Goal: Information Seeking & Learning: Check status

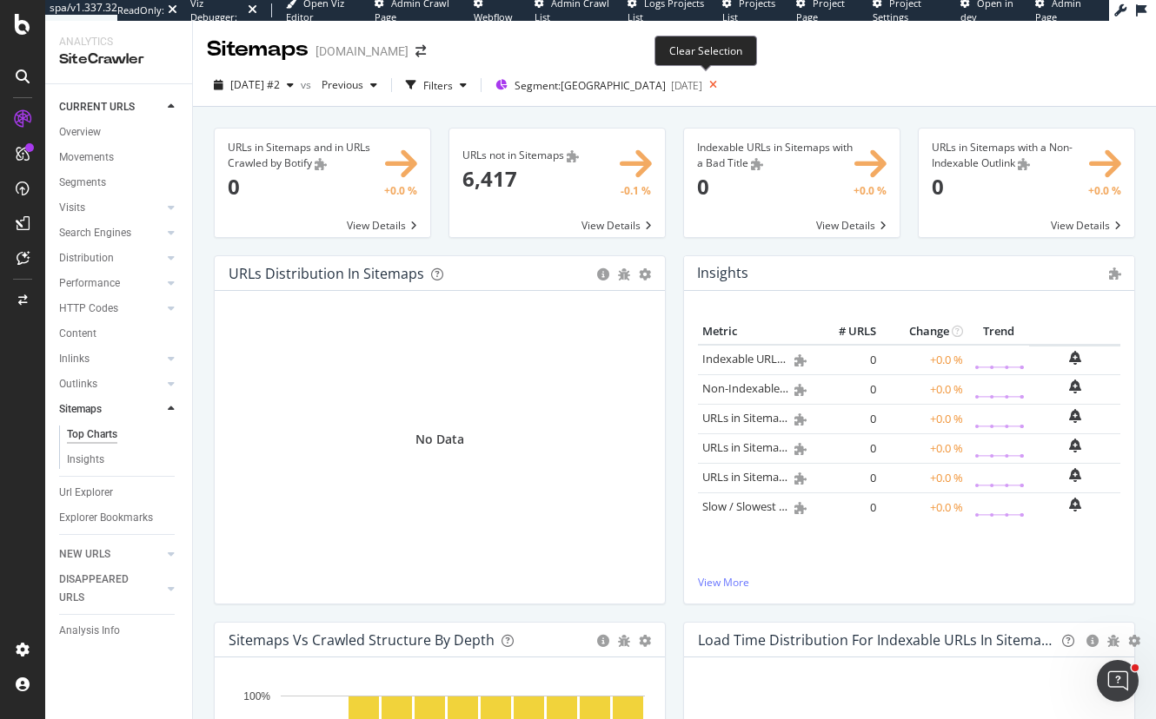
click at [707, 85] on icon at bounding box center [713, 85] width 22 height 24
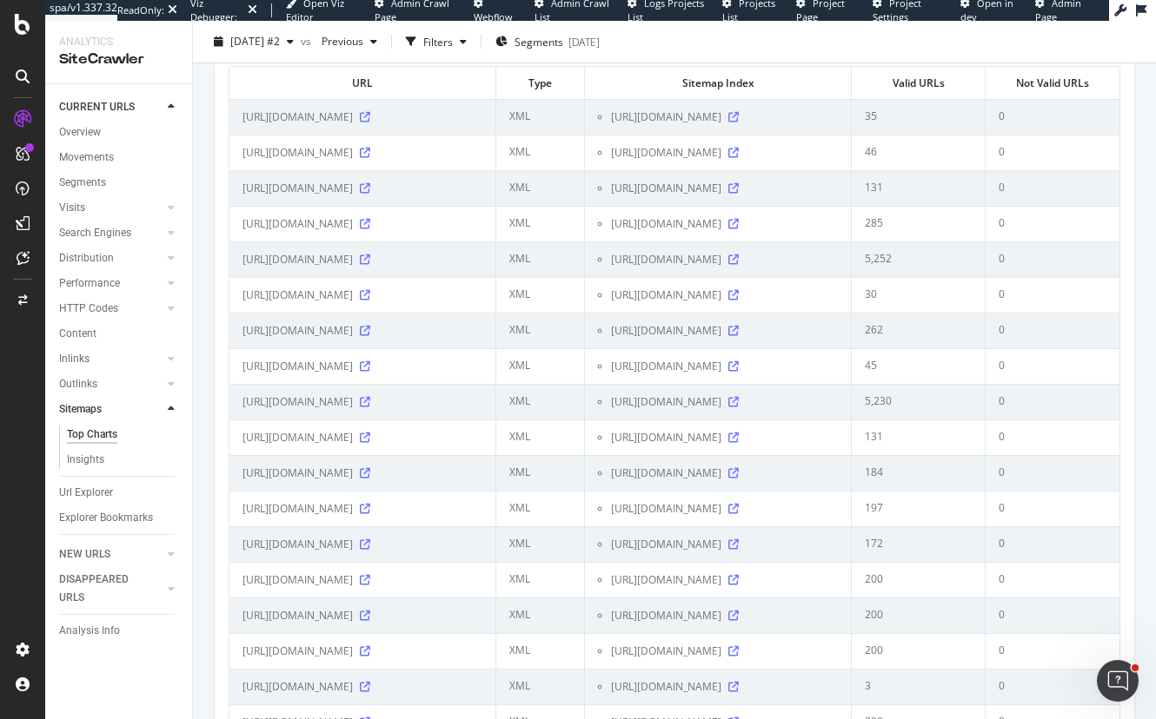
scroll to position [2259, 0]
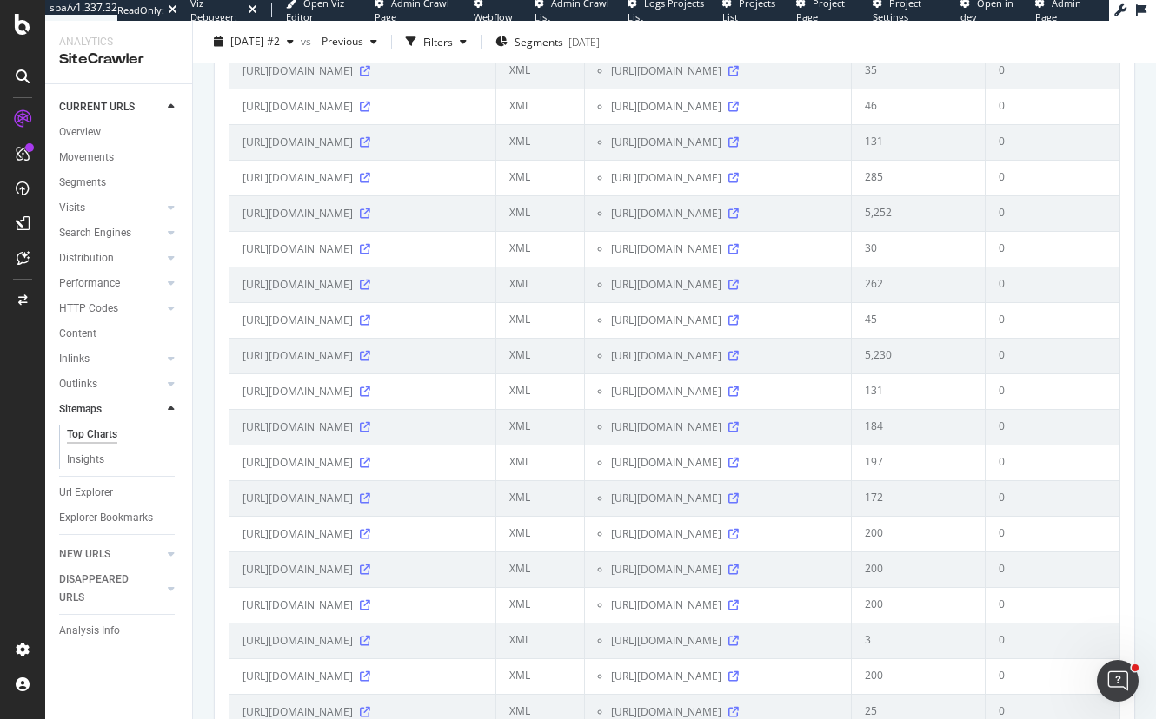
drag, startPoint x: 280, startPoint y: 336, endPoint x: 349, endPoint y: 335, distance: 69.5
click at [349, 258] on span "[URL][DOMAIN_NAME]" at bounding box center [297, 249] width 110 height 17
copy span "ca.zennioptical"
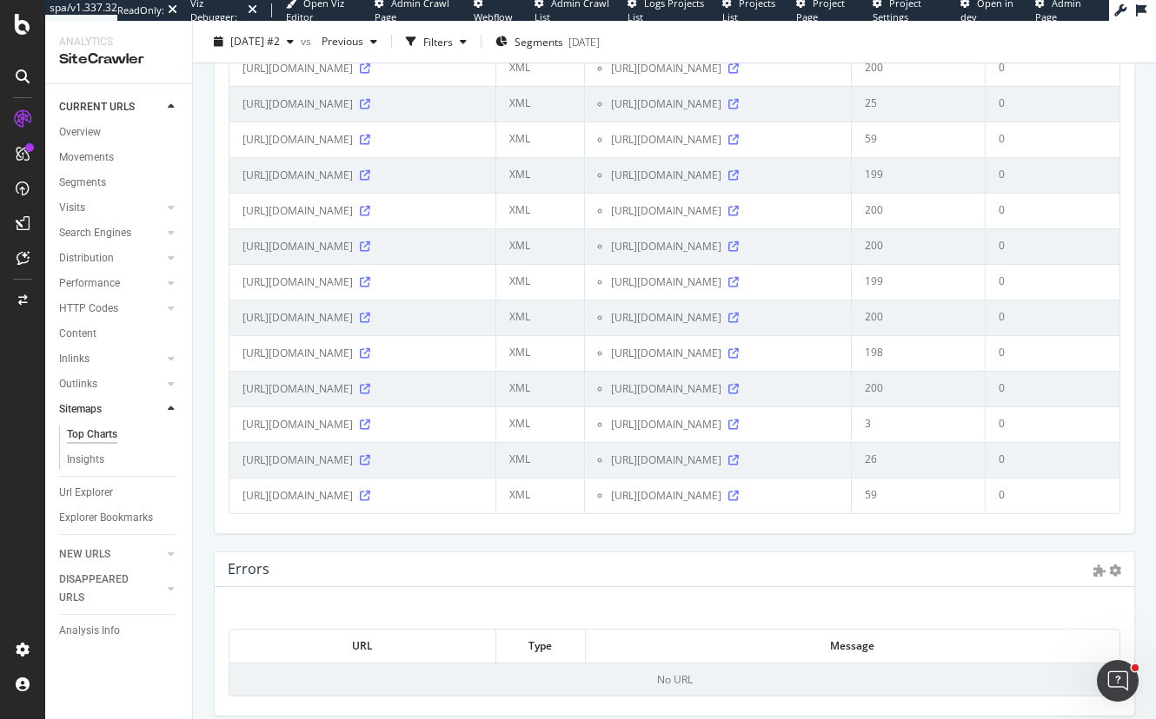
scroll to position [2607, 0]
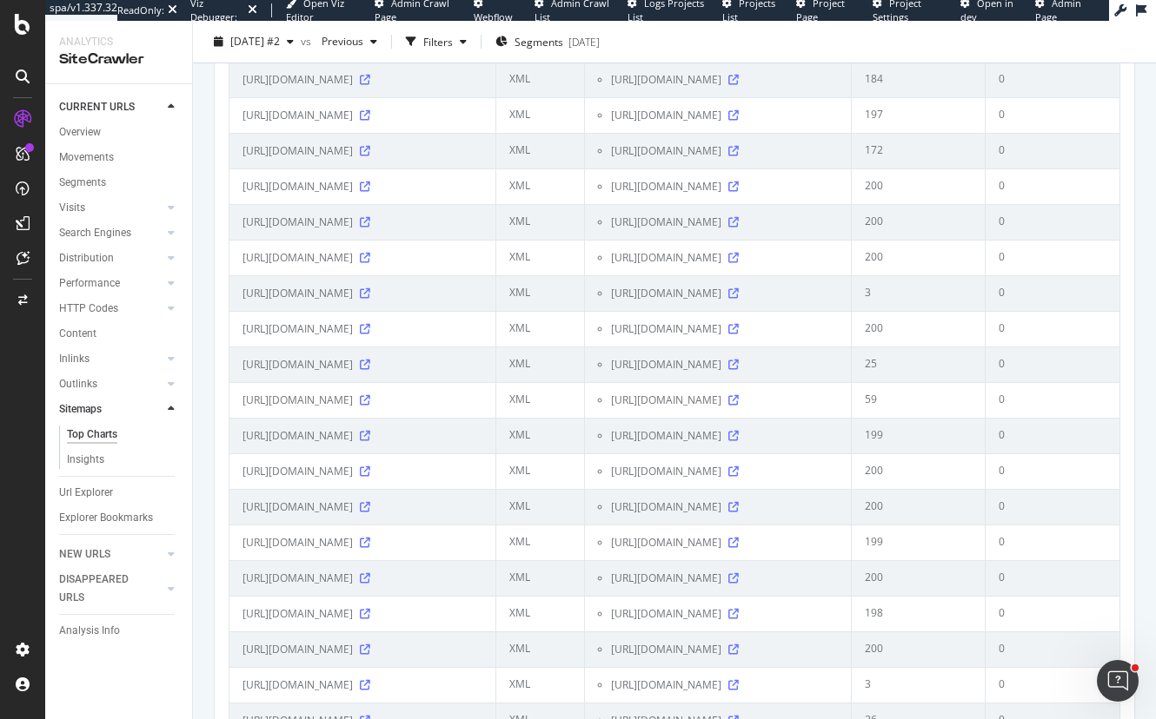
click at [917, 133] on td "197" at bounding box center [919, 115] width 134 height 36
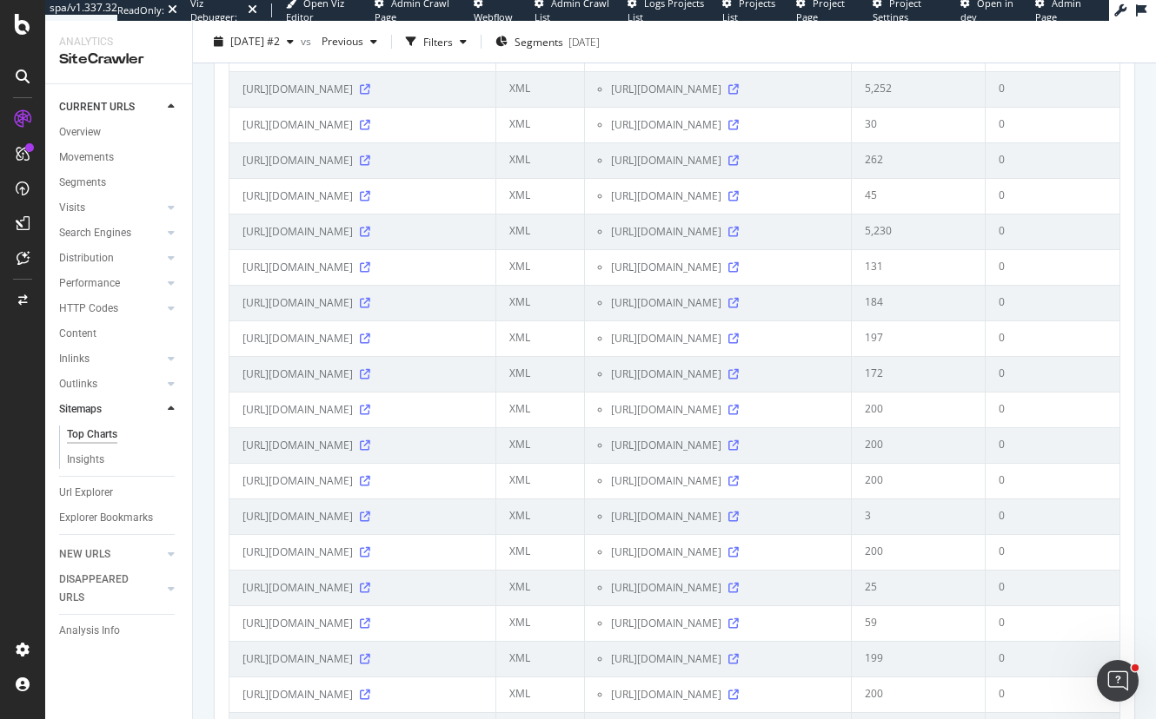
scroll to position [2346, 0]
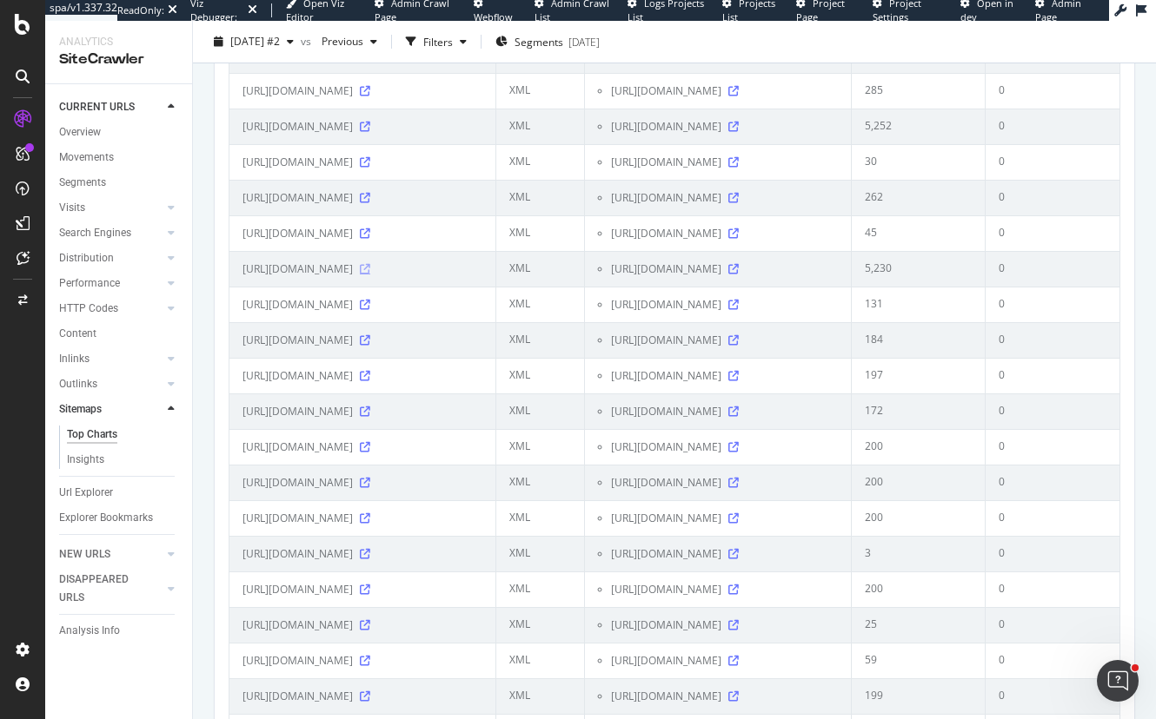
click at [370, 275] on icon at bounding box center [365, 269] width 10 height 10
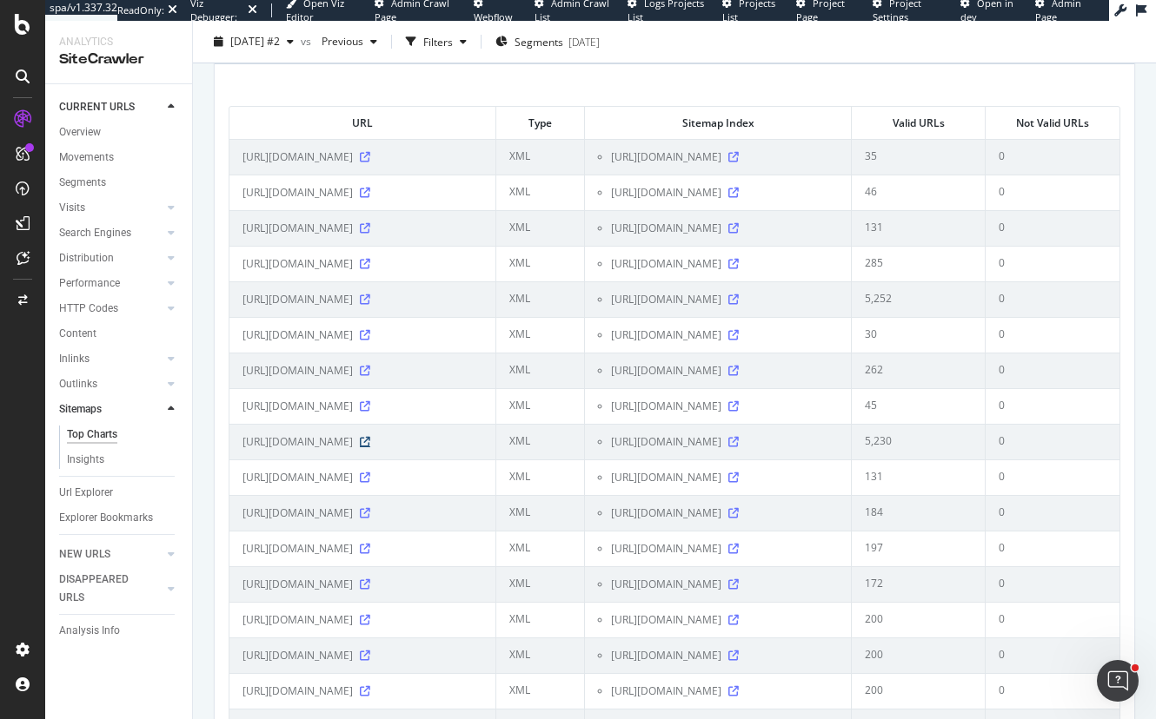
scroll to position [2172, 0]
click at [473, 309] on div "[URL][DOMAIN_NAME]" at bounding box center [362, 300] width 240 height 17
click at [370, 306] on icon at bounding box center [365, 300] width 10 height 10
